Goal: Communication & Community: Ask a question

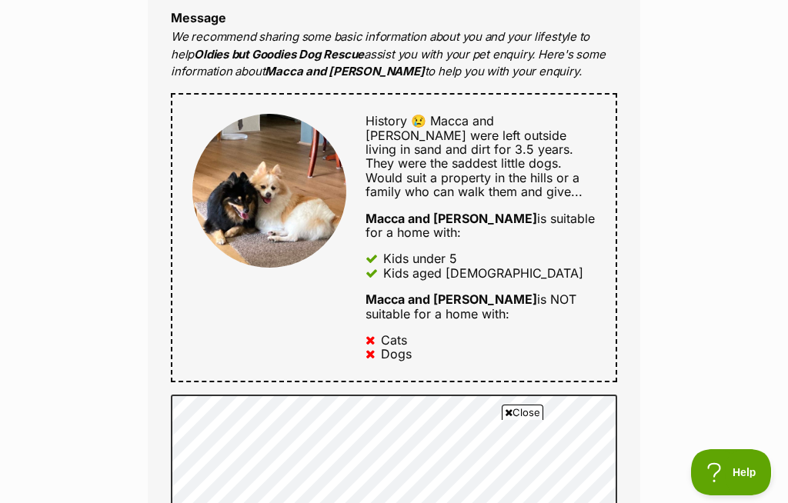
scroll to position [745, 0]
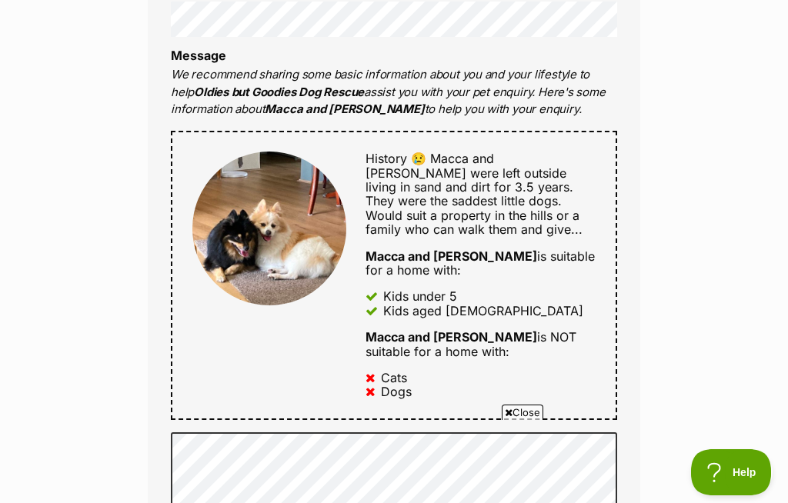
click at [723, 213] on div "Enquire about Macca and Monty Want to increase your chances of a successful enq…" at bounding box center [394, 452] width 788 height 2114
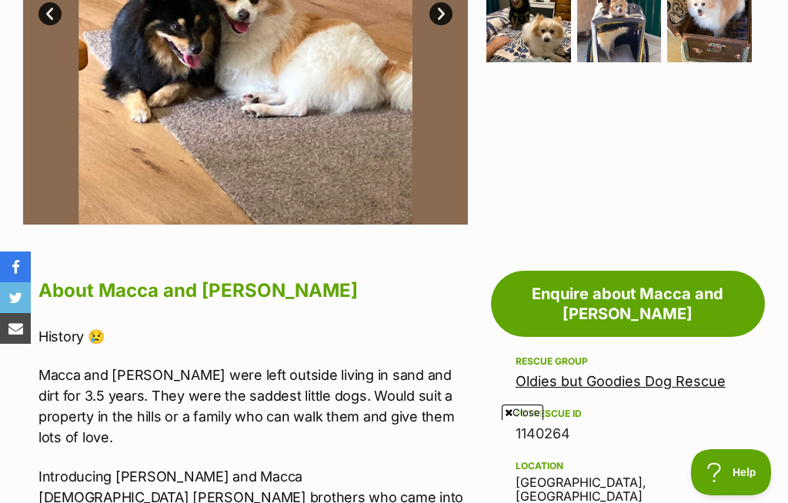
scroll to position [488, 0]
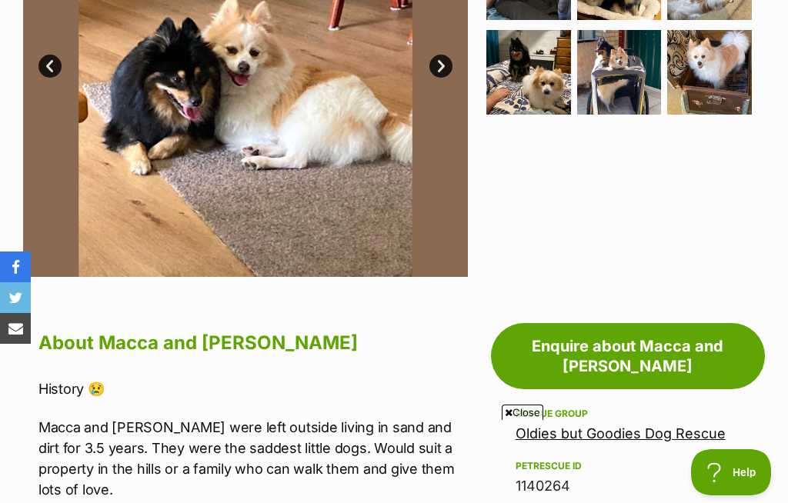
click at [671, 405] on div "Rescue group Oldies but Goodies Dog Rescue" at bounding box center [628, 425] width 225 height 40
click at [668, 426] on link "Oldies but Goodies Dog Rescue" at bounding box center [621, 434] width 210 height 16
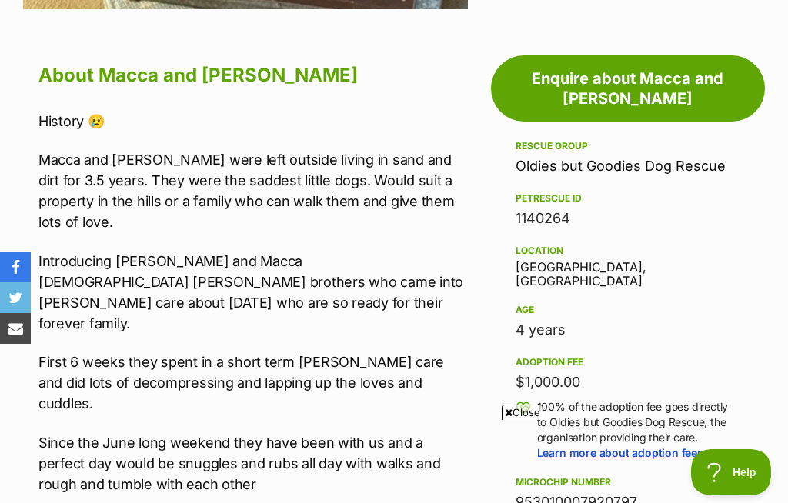
scroll to position [763, 0]
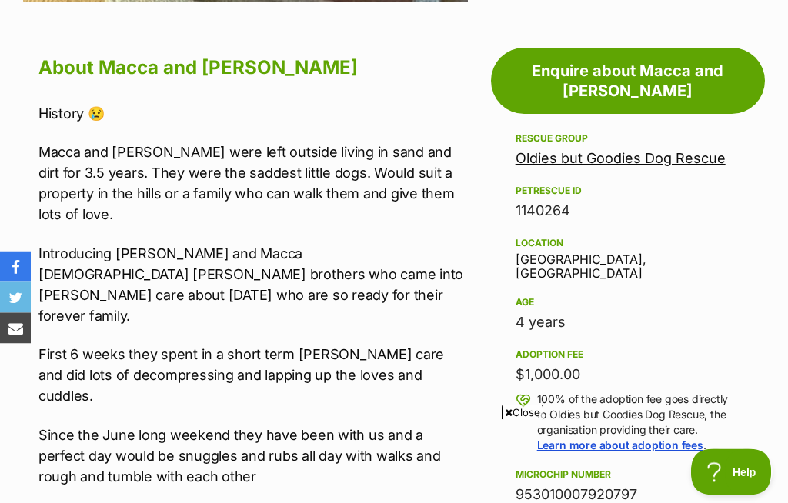
click at [643, 151] on link "Oldies but Goodies Dog Rescue" at bounding box center [621, 159] width 210 height 16
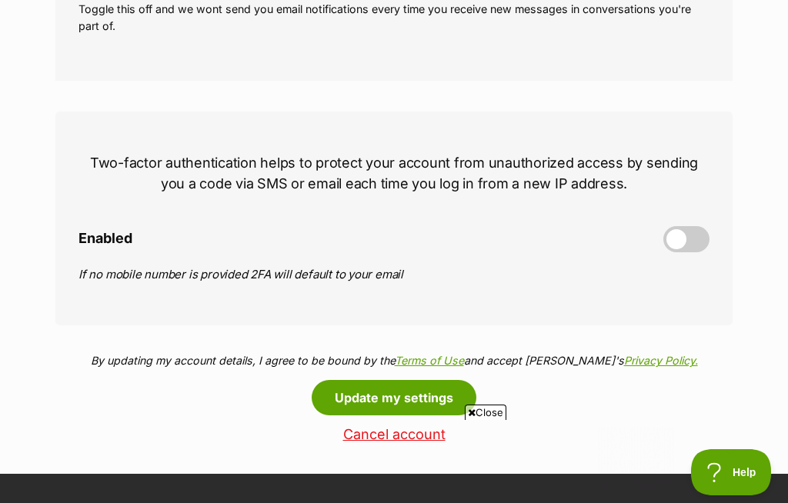
scroll to position [641, 0]
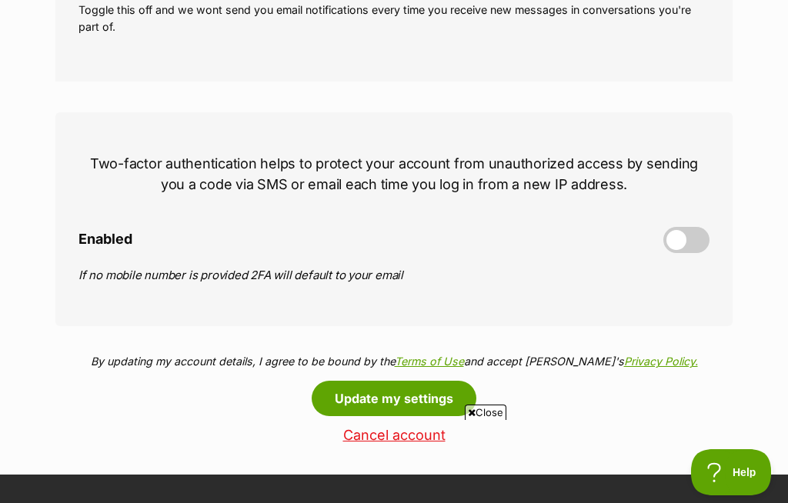
click at [676, 236] on span at bounding box center [686, 240] width 46 height 26
click at [0, 0] on input "Enabled" at bounding box center [0, 0] width 0 height 0
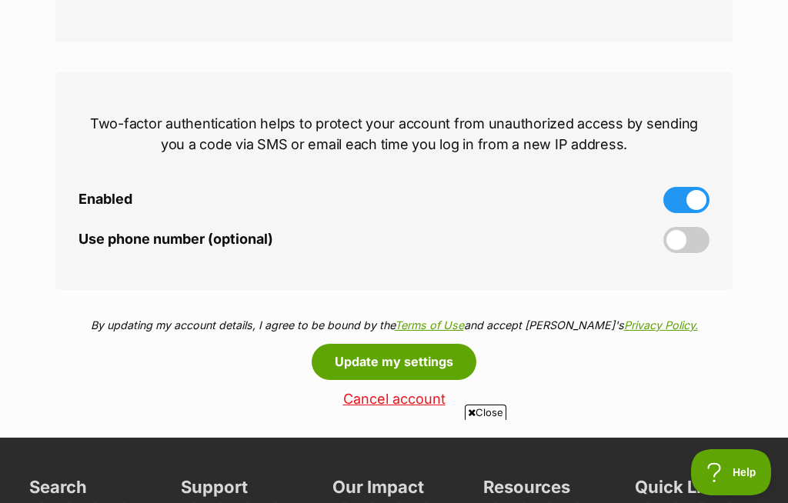
scroll to position [697, 0]
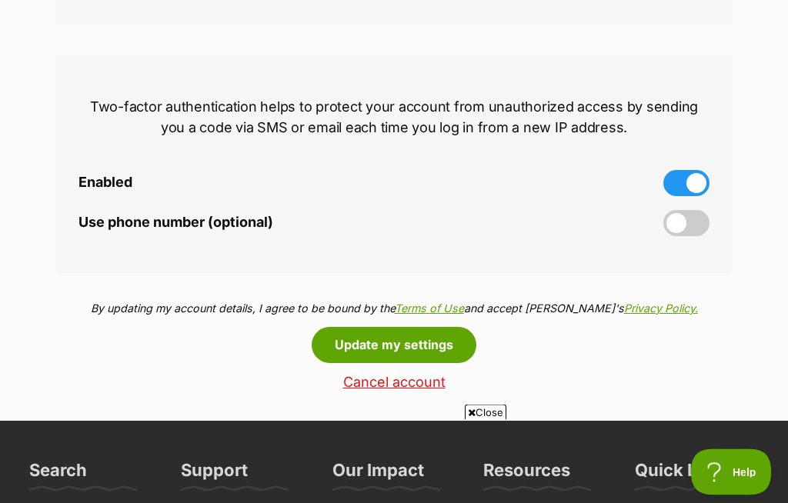
click at [683, 223] on span at bounding box center [686, 224] width 46 height 26
click at [0, 0] on input "Use phone number (optional)" at bounding box center [0, 0] width 0 height 0
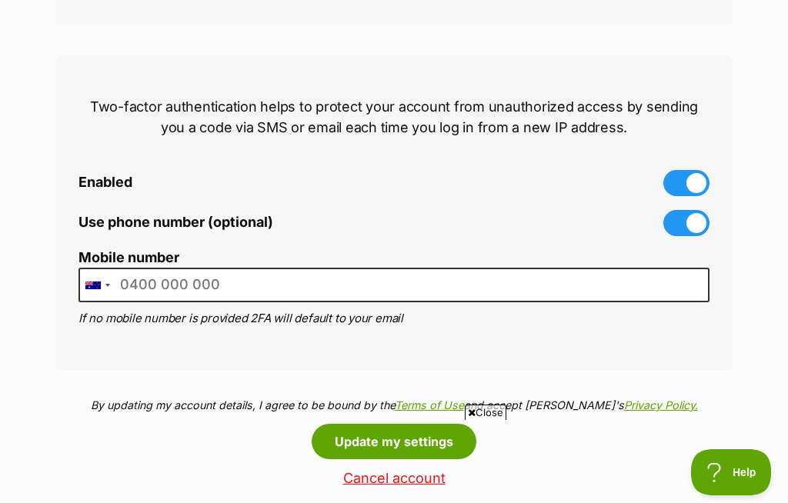
click at [693, 170] on span at bounding box center [686, 183] width 46 height 26
click at [0, 0] on input "Enabled" at bounding box center [0, 0] width 0 height 0
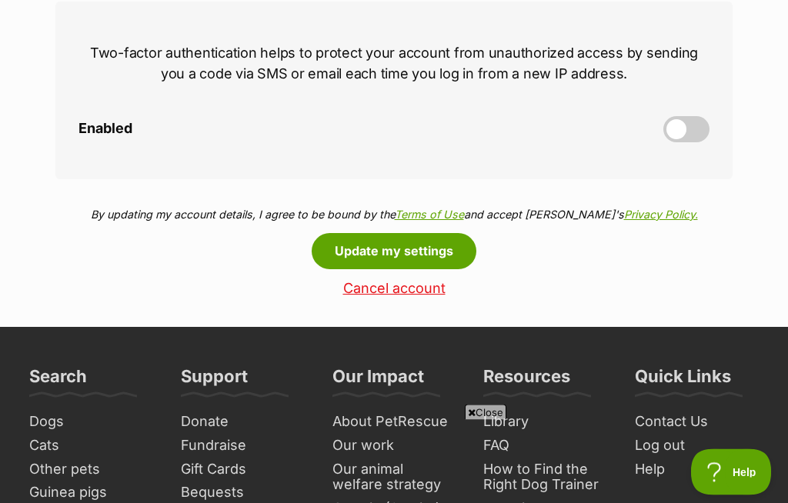
scroll to position [752, 0]
click at [441, 248] on button "Update my settings" at bounding box center [394, 250] width 165 height 35
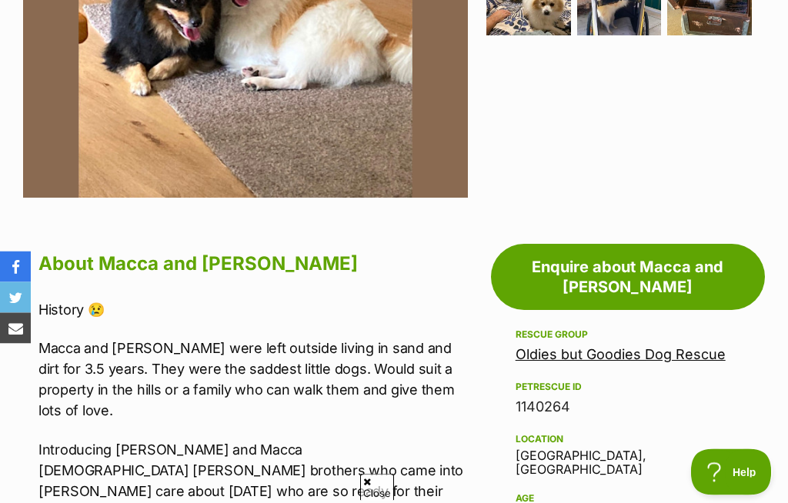
scroll to position [567, 0]
click at [700, 255] on link "Enquire about Macca and [PERSON_NAME]" at bounding box center [628, 277] width 274 height 66
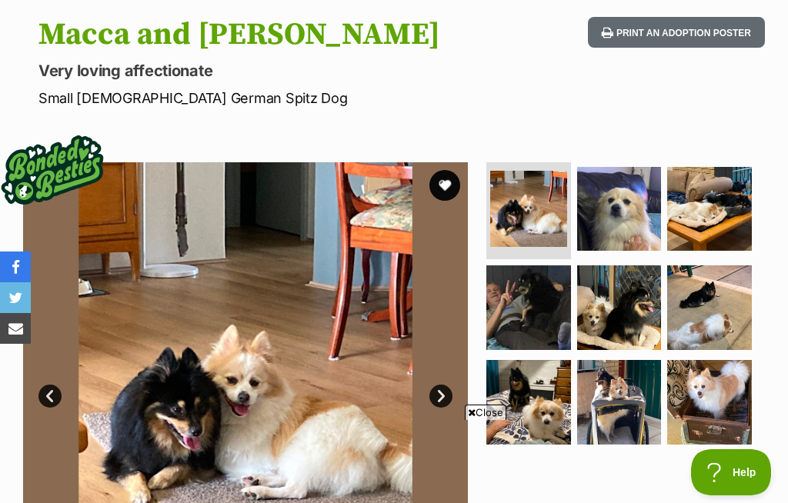
click at [279, 371] on img at bounding box center [245, 384] width 445 height 445
click at [287, 365] on img at bounding box center [245, 384] width 445 height 445
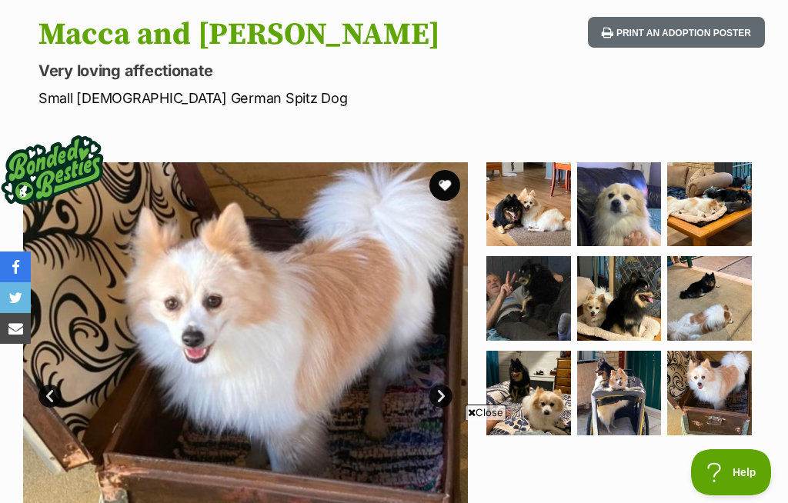
click at [438, 395] on link "Next" at bounding box center [440, 396] width 23 height 23
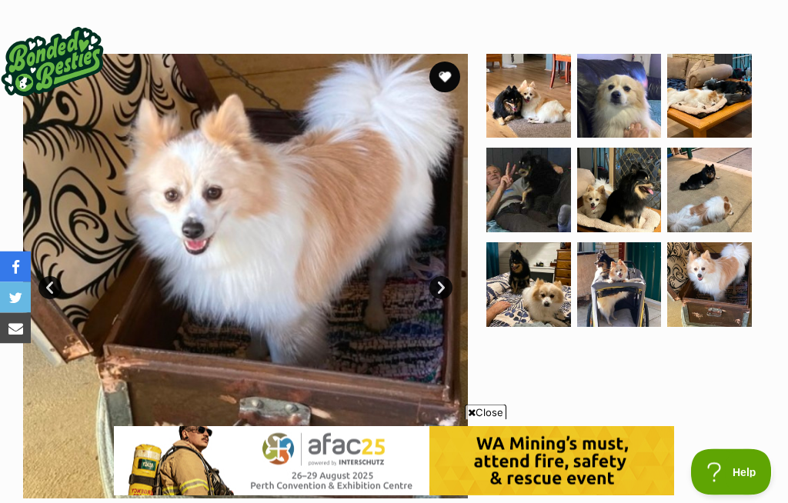
scroll to position [234, 0]
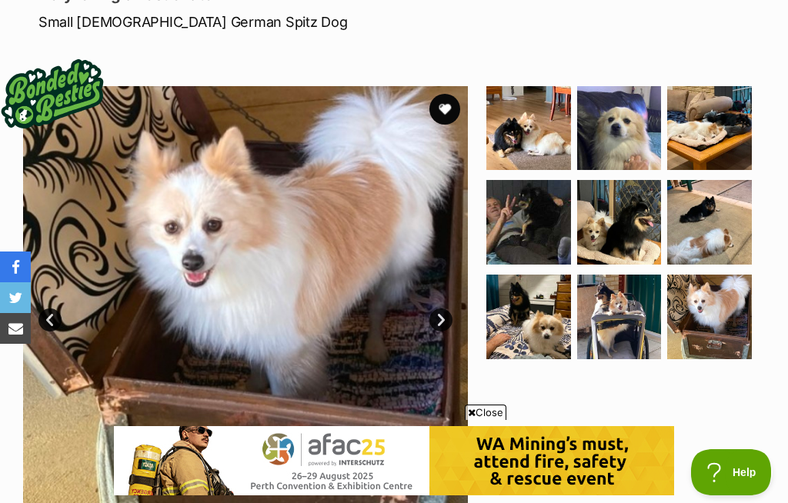
click at [529, 125] on img at bounding box center [528, 128] width 85 height 85
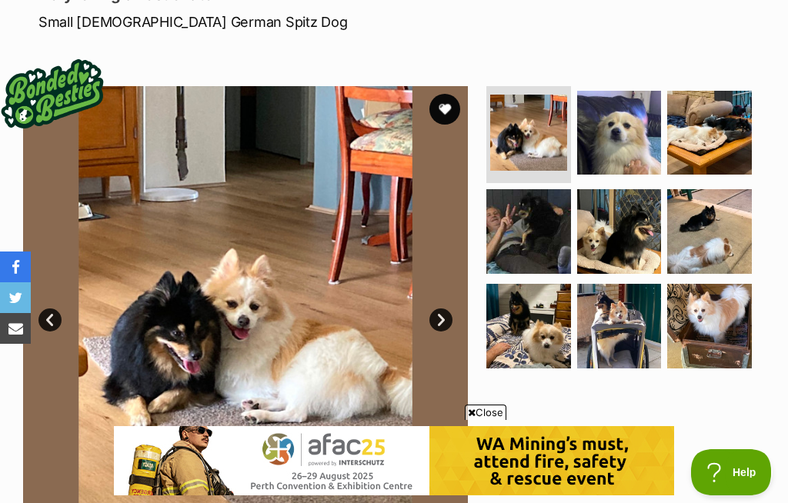
click at [275, 299] on img at bounding box center [245, 308] width 445 height 445
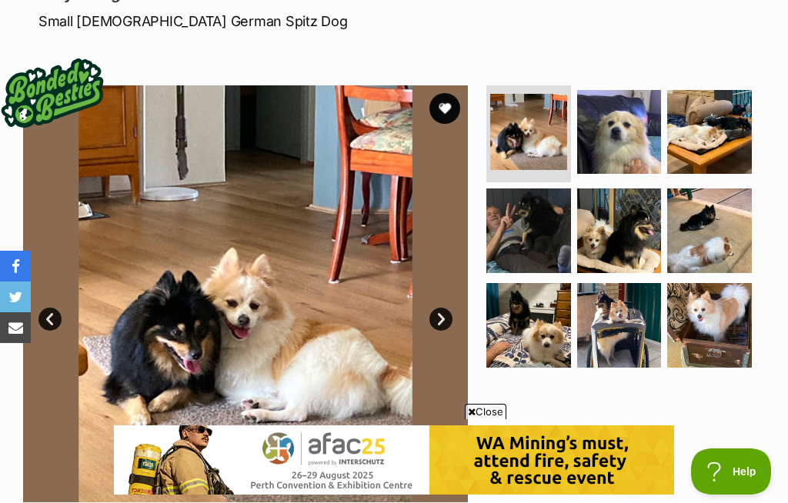
scroll to position [235, 0]
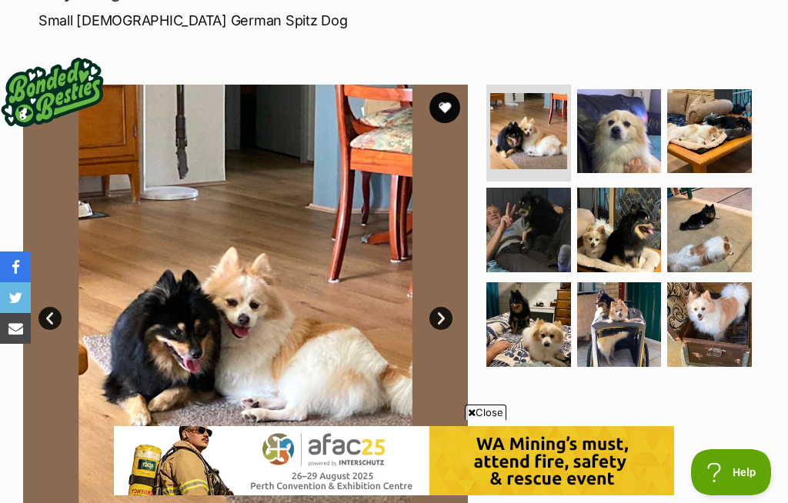
click at [355, 212] on img at bounding box center [245, 307] width 445 height 445
click at [315, 245] on img at bounding box center [245, 307] width 445 height 445
click at [449, 317] on link "Next" at bounding box center [440, 318] width 23 height 23
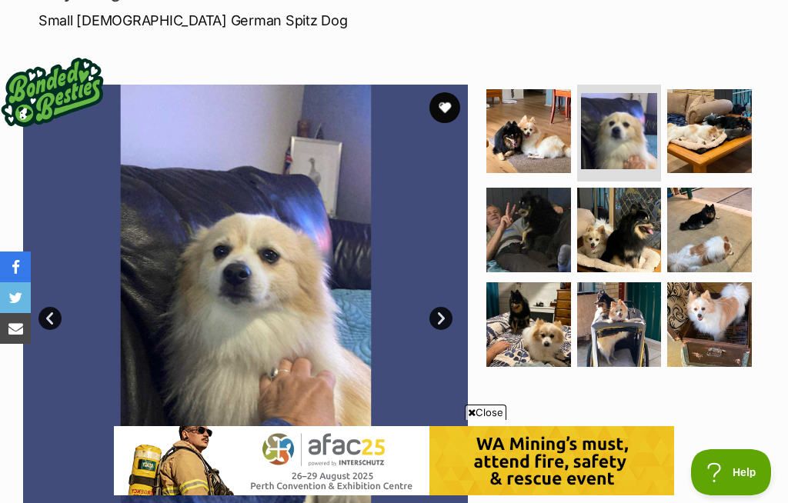
click at [337, 173] on img at bounding box center [245, 307] width 445 height 445
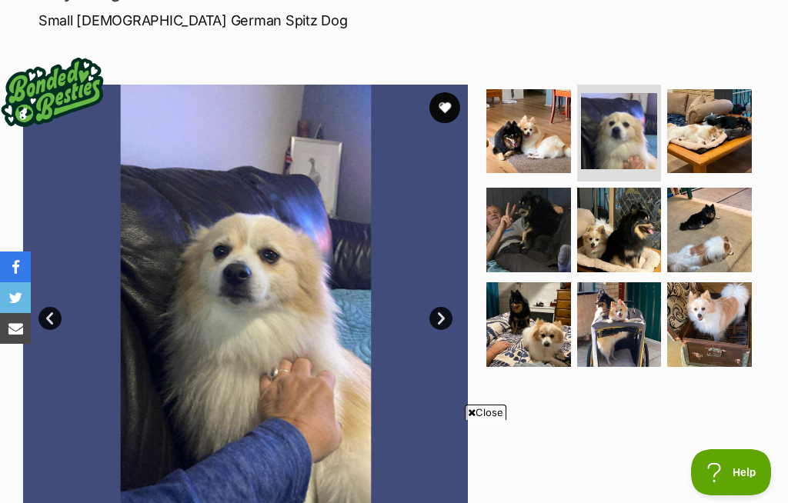
scroll to position [0, 0]
click at [432, 323] on link "Next" at bounding box center [440, 318] width 23 height 23
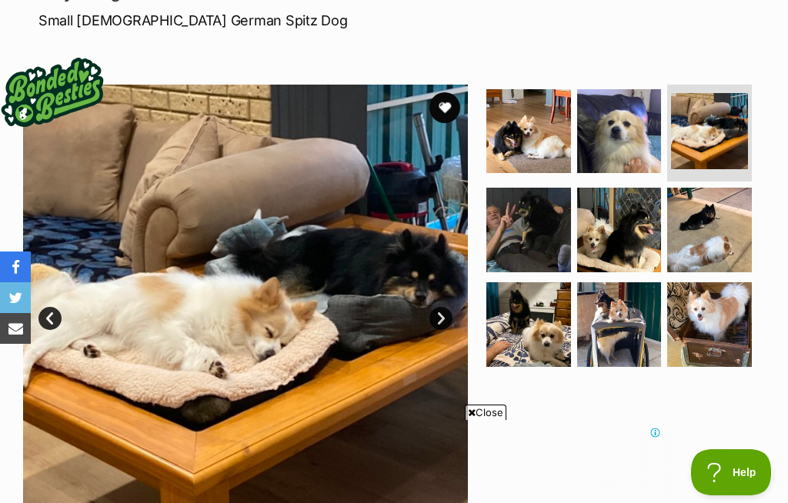
click at [430, 319] on link "Next" at bounding box center [440, 318] width 23 height 23
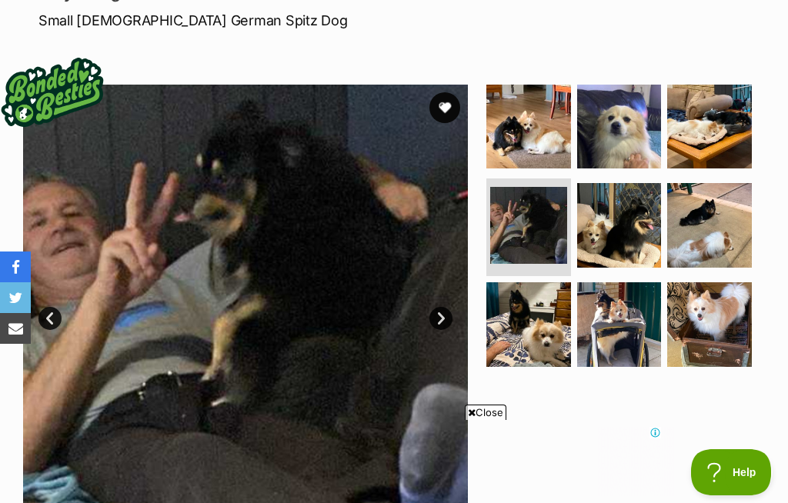
click at [431, 313] on link "Next" at bounding box center [440, 318] width 23 height 23
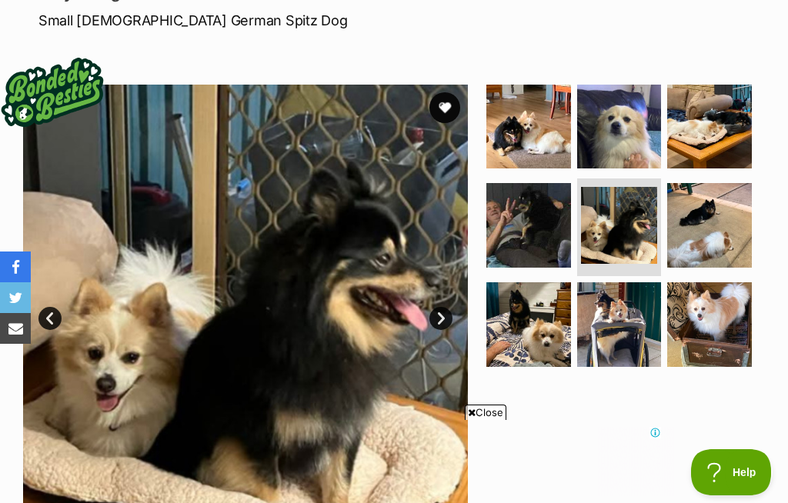
click at [291, 369] on img at bounding box center [245, 307] width 445 height 445
click at [672, 436] on icon at bounding box center [668, 433] width 12 height 12
click at [647, 425] on div "Close" at bounding box center [394, 461] width 560 height 85
click at [465, 419] on span "Close" at bounding box center [486, 412] width 42 height 15
click at [434, 325] on link "Next" at bounding box center [440, 318] width 23 height 23
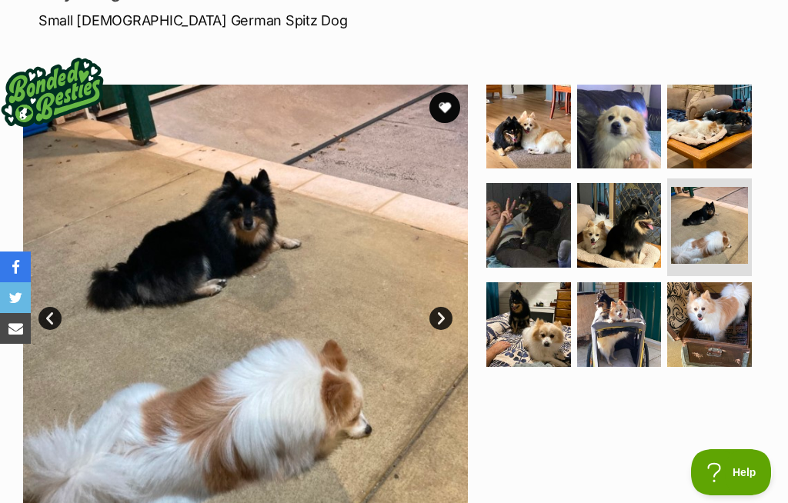
click at [445, 308] on link "Next" at bounding box center [440, 318] width 23 height 23
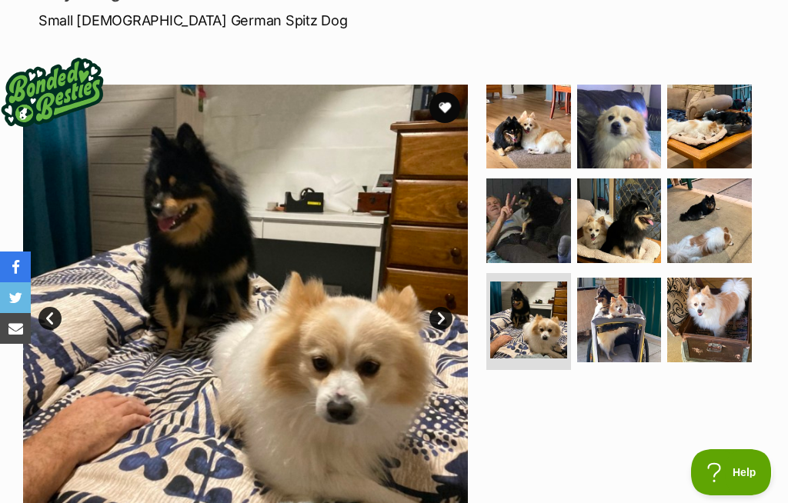
click at [441, 315] on link "Next" at bounding box center [440, 318] width 23 height 23
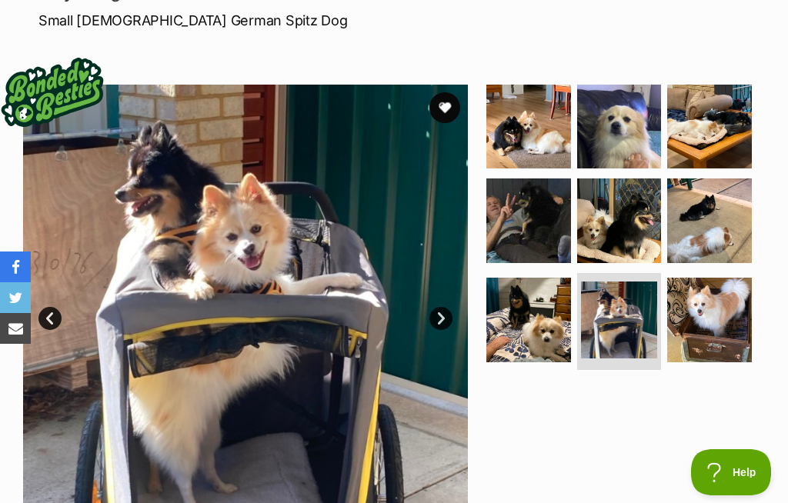
click at [436, 311] on link "Next" at bounding box center [440, 318] width 23 height 23
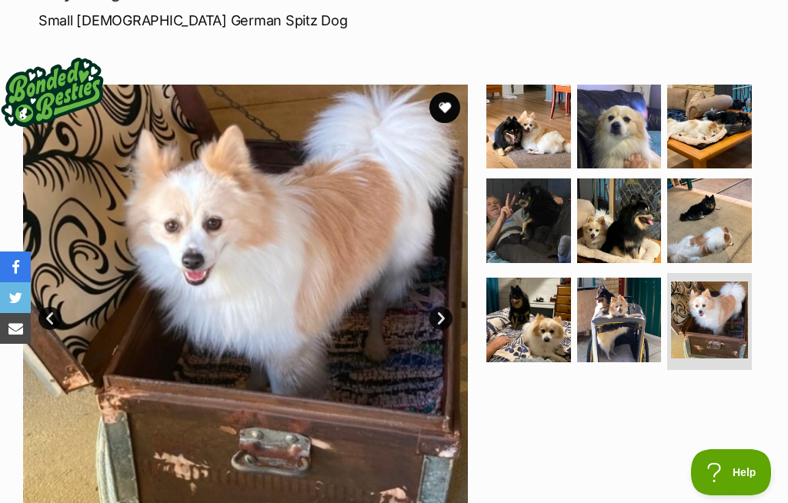
click at [441, 319] on link "Next" at bounding box center [440, 318] width 23 height 23
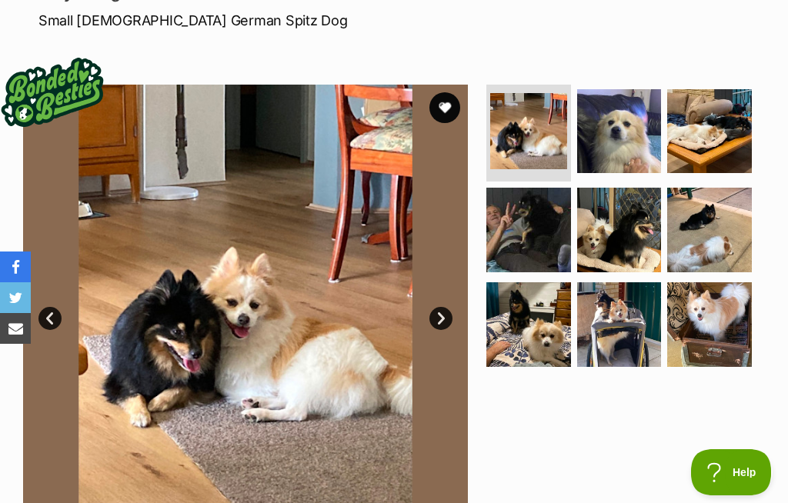
click at [440, 319] on link "Next" at bounding box center [440, 318] width 23 height 23
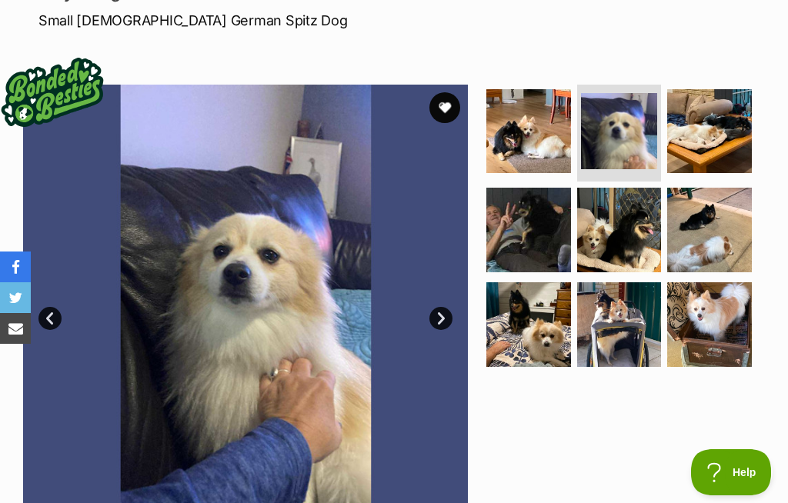
click at [439, 318] on link "Next" at bounding box center [440, 318] width 23 height 23
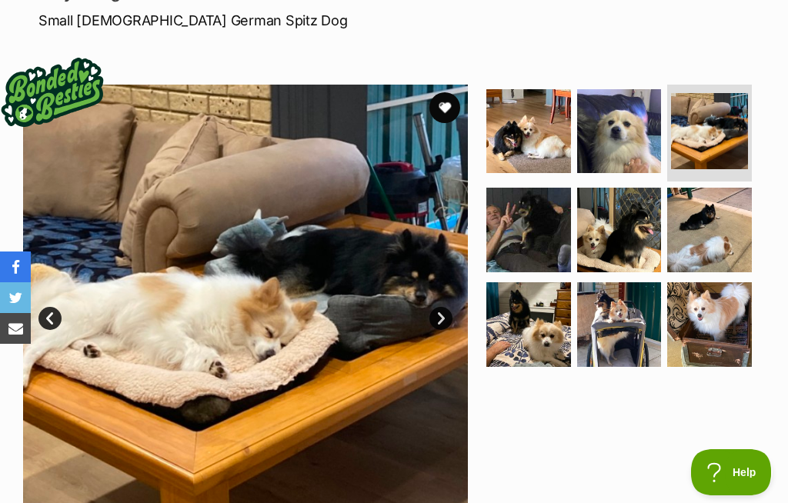
click at [439, 315] on link "Next" at bounding box center [440, 318] width 23 height 23
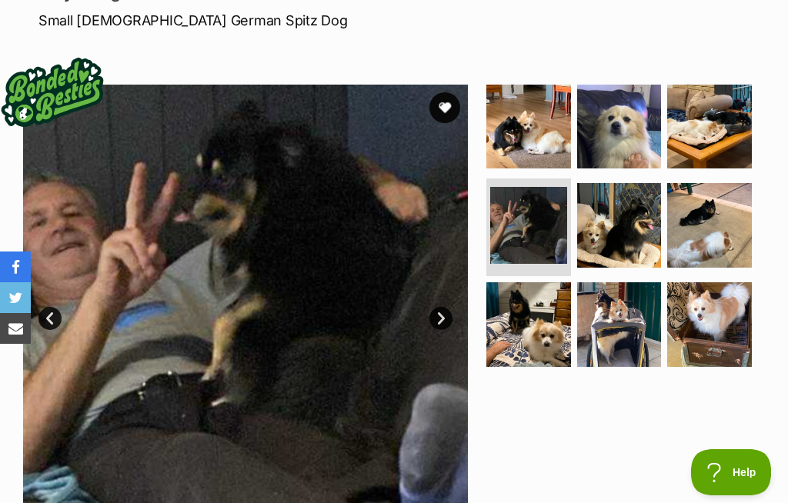
click at [444, 319] on link "Next" at bounding box center [440, 318] width 23 height 23
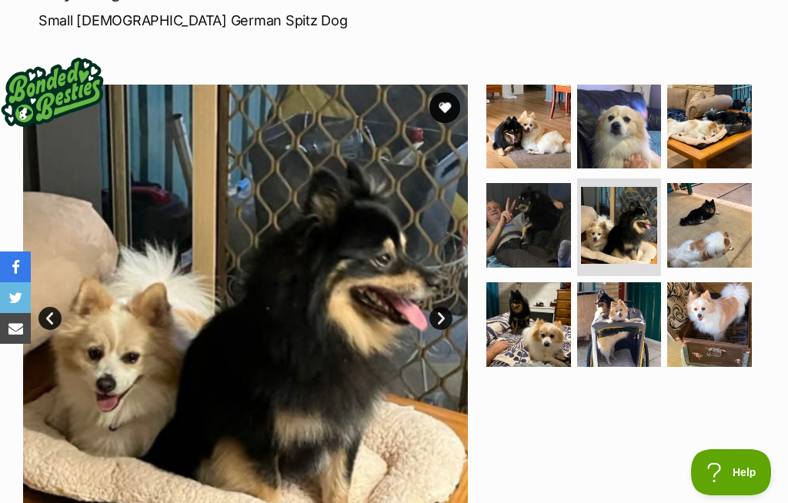
click at [439, 315] on link "Next" at bounding box center [440, 318] width 23 height 23
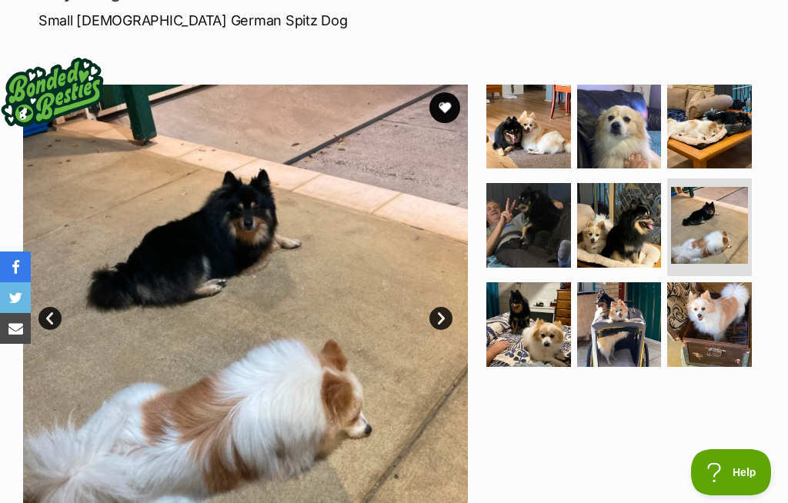
click at [436, 324] on link "Next" at bounding box center [440, 318] width 23 height 23
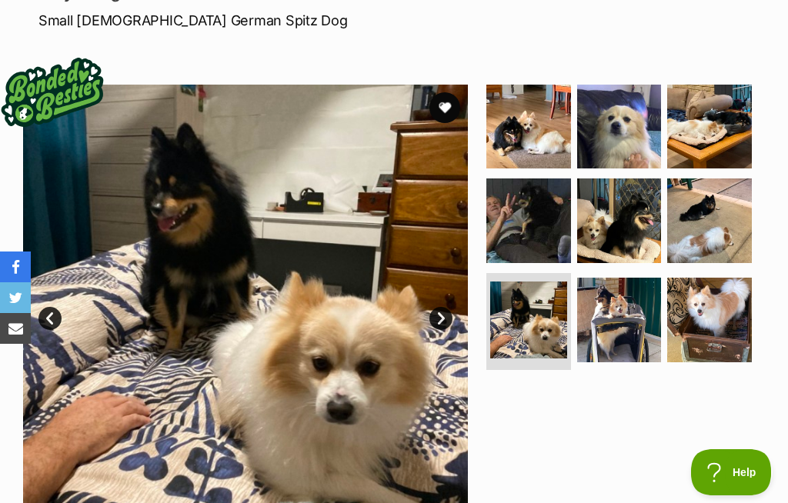
click at [442, 318] on link "Next" at bounding box center [440, 318] width 23 height 23
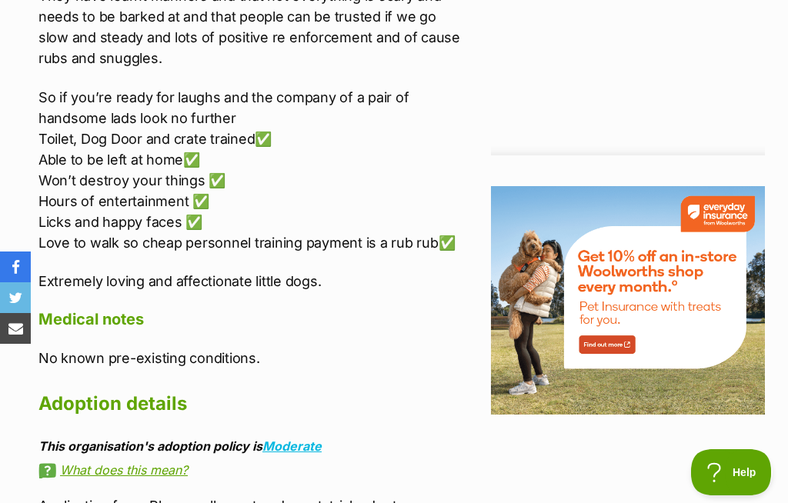
scroll to position [1743, 0]
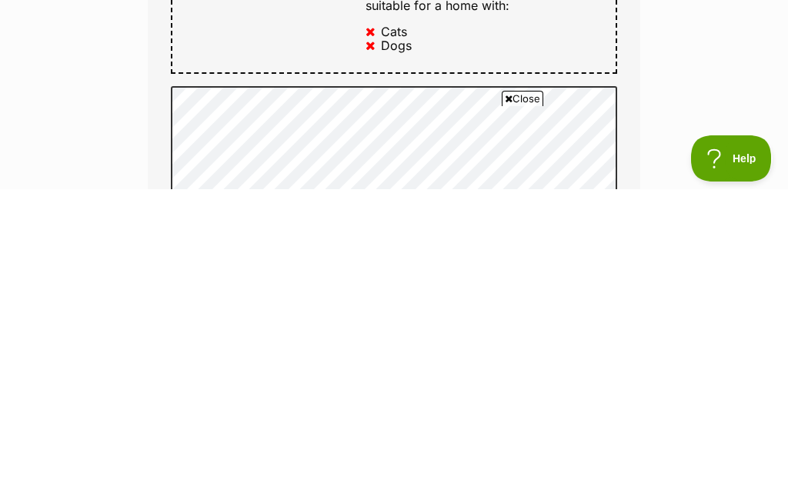
click at [711, 91] on div "Enquire about Macca and [PERSON_NAME] Want to increase your chances of a succes…" at bounding box center [394, 420] width 788 height 2114
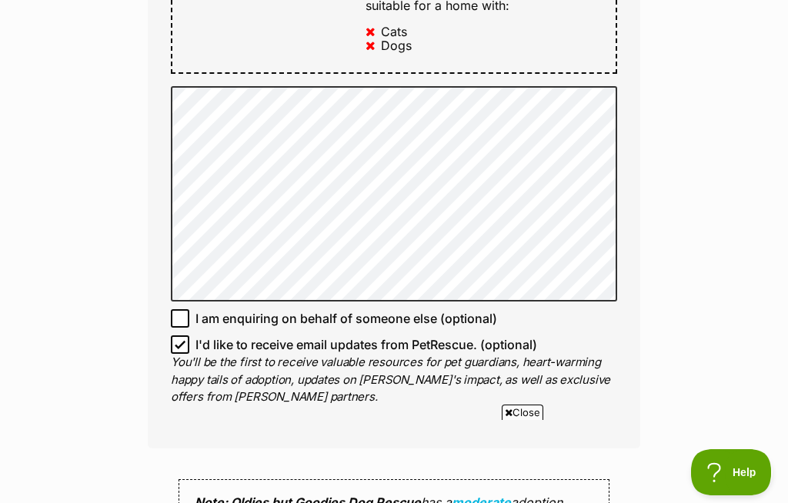
click at [174, 335] on input "I'd like to receive email updates from PetRescue. (optional)" at bounding box center [180, 344] width 18 height 18
checkbox input "false"
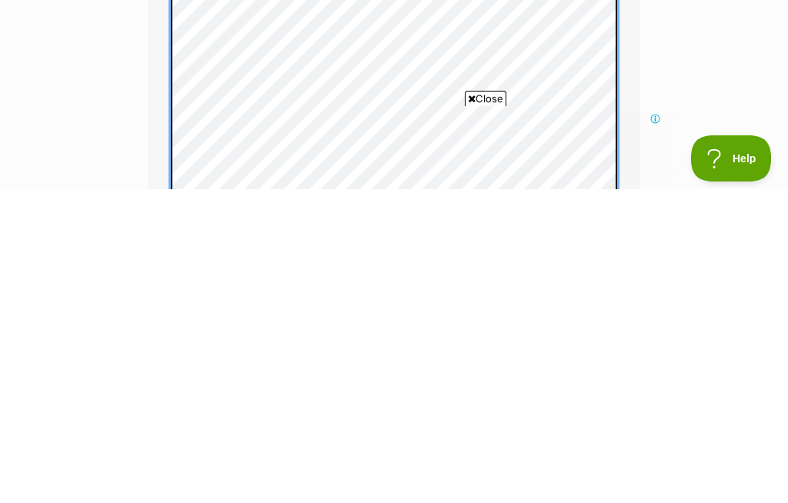
scroll to position [0, 0]
